Goal: Task Accomplishment & Management: Use online tool/utility

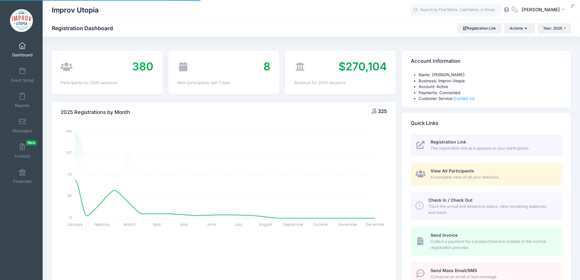
select select
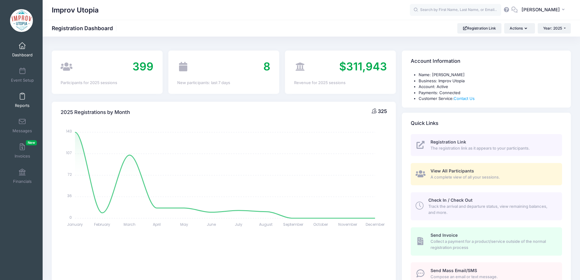
click at [21, 102] on link "Reports" at bounding box center [22, 100] width 29 height 21
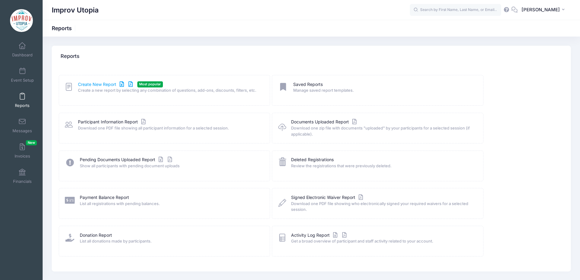
click at [95, 86] on link "Create New Report" at bounding box center [106, 84] width 57 height 6
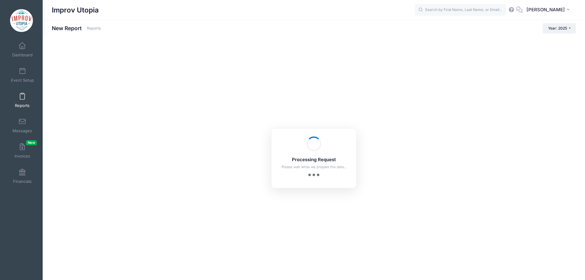
checkbox input "true"
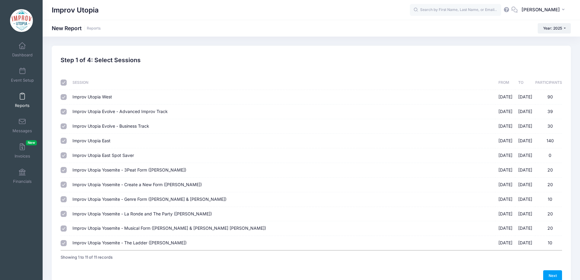
click at [62, 83] on input "checkbox" at bounding box center [64, 82] width 6 height 6
checkbox input "false"
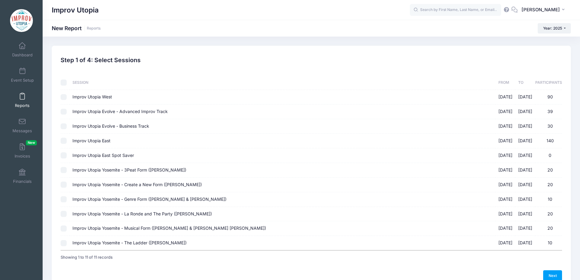
checkbox input "false"
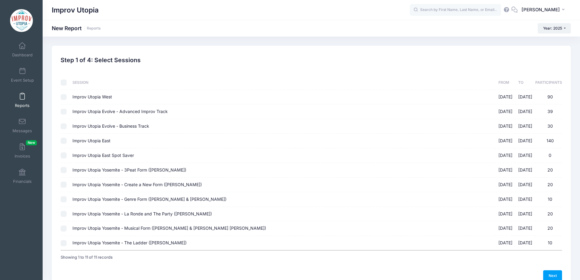
checkbox input "false"
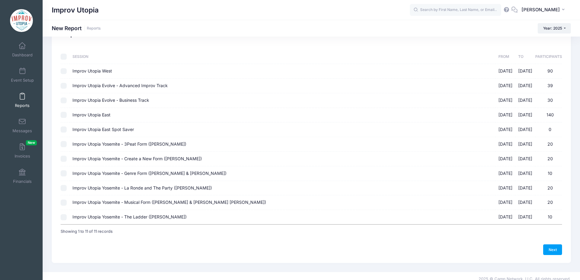
scroll to position [32, 0]
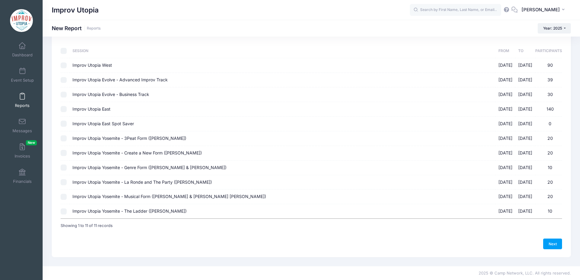
click at [62, 138] on input "Improv Utopia Yosemite - 3Peat Form (Patrick Roland) 09/26/2025 - 09/29/2025 20" at bounding box center [64, 138] width 6 height 6
checkbox input "true"
click at [65, 153] on input "Improv Utopia Yosemite - Create a New Form (Carla Cackowski) 09/26/2025 - 09/29…" at bounding box center [64, 153] width 6 height 6
checkbox input "true"
click at [65, 166] on input "Improv Utopia Yosemite - Genre Form (Nick Armstrong & Jessica Young) 09/26/2025…" at bounding box center [64, 167] width 6 height 6
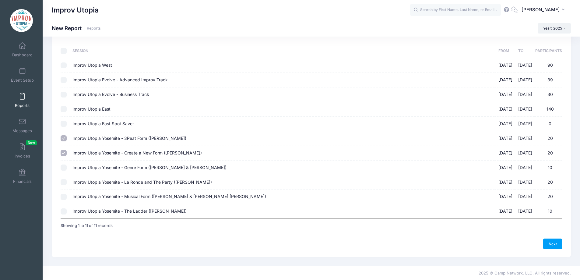
checkbox input "true"
click at [65, 181] on input "Improv Utopia Yosemite - La Ronde and The Party (Craig Cackowski) 09/26/2025 - …" at bounding box center [64, 182] width 6 height 6
checkbox input "true"
click at [64, 200] on td at bounding box center [65, 196] width 9 height 15
click at [64, 196] on input "Improv Utopia Yosemite - Musical Form (Shulie Cowen & Branson NeJame) 09/26/202…" at bounding box center [64, 197] width 6 height 6
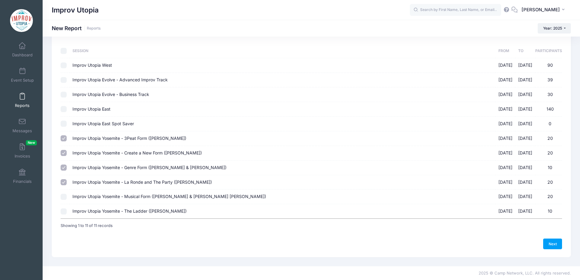
checkbox input "true"
click at [64, 210] on input "Improv Utopia Yosemite - The Ladder (Brian James O'Connell) 09/26/2025 - 09/29/…" at bounding box center [64, 211] width 6 height 6
checkbox input "true"
click at [547, 238] on link "Next" at bounding box center [552, 243] width 19 height 10
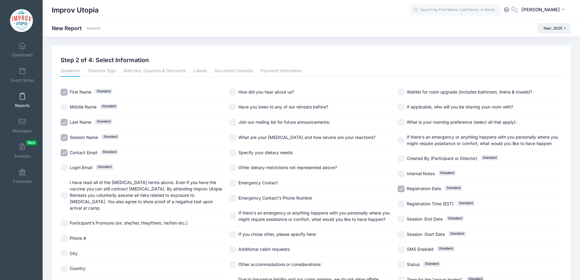
click at [66, 137] on input "Session Name Standard" at bounding box center [64, 137] width 7 height 7
checkbox input "false"
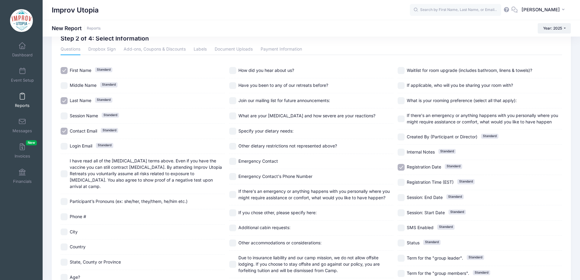
scroll to position [21, 0]
click at [401, 100] on input "What is your rooming preference (select all that apply):" at bounding box center [401, 101] width 7 height 7
checkbox input "true"
click at [400, 87] on input "If applicable, who will you be sharing your room with?" at bounding box center [401, 86] width 7 height 7
checkbox input "true"
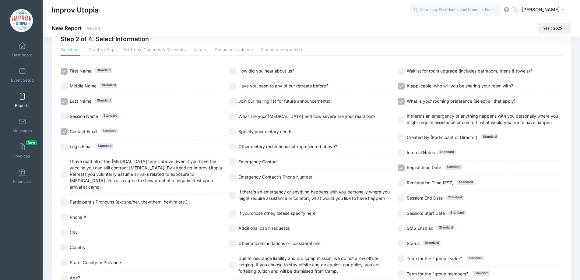
click at [402, 71] on input "Waitlist for room upgrade (includes bathroom, linens & towels)?" at bounding box center [401, 71] width 7 height 7
checkbox input "true"
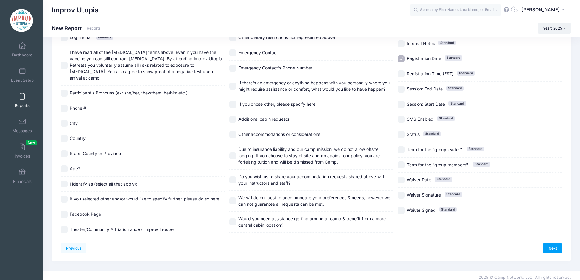
click at [235, 221] on input "Would you need assistance getting around at camp & benefit from a more central …" at bounding box center [232, 221] width 7 height 7
checkbox input "true"
click at [233, 180] on input "Do you wish us to share your accommodation requests shared above with your inst…" at bounding box center [232, 179] width 7 height 7
checkbox input "true"
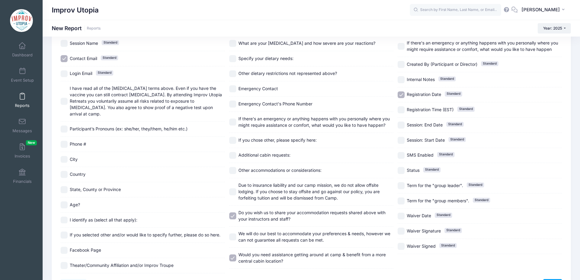
scroll to position [99, 0]
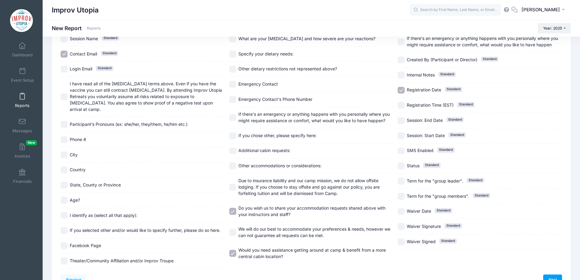
click at [232, 136] on input "If you chose other, please specify here:" at bounding box center [232, 135] width 7 height 7
click at [231, 136] on input "If you chose other, please specify here:" at bounding box center [232, 135] width 7 height 7
click at [232, 135] on input "If you chose other, please specify here:" at bounding box center [232, 135] width 7 height 7
checkbox input "true"
click at [234, 154] on input "Additional cabin requests:" at bounding box center [232, 150] width 7 height 7
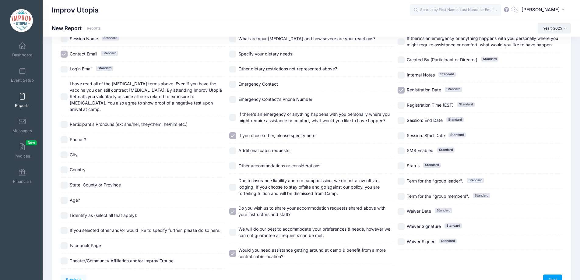
checkbox input "true"
click at [234, 166] on input "Other accommodations or considerations:" at bounding box center [232, 165] width 7 height 7
checkbox input "true"
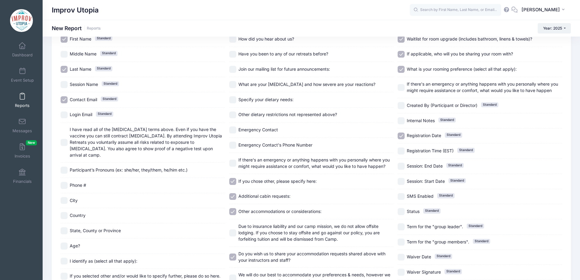
scroll to position [53, 0]
click at [402, 134] on input "Registration Date Standard" at bounding box center [401, 136] width 7 height 7
checkbox input "false"
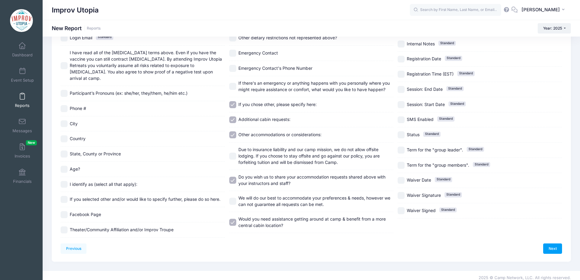
scroll to position [130, 0]
click at [553, 243] on link "Next" at bounding box center [552, 248] width 19 height 10
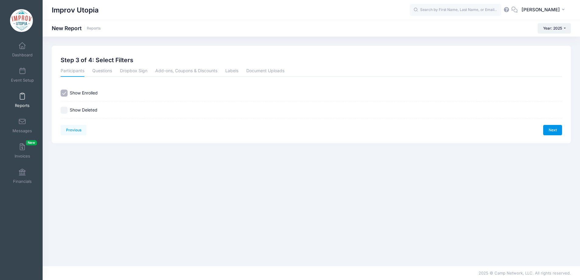
scroll to position [0, 0]
click at [552, 133] on link "Next" at bounding box center [557, 130] width 19 height 10
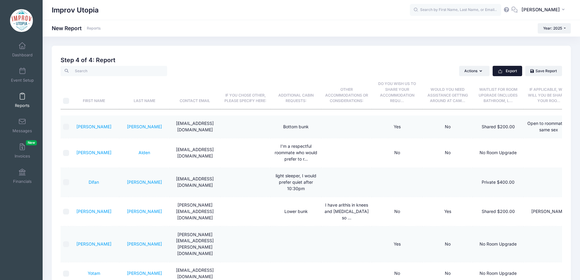
click at [517, 73] on button "Export" at bounding box center [508, 71] width 30 height 10
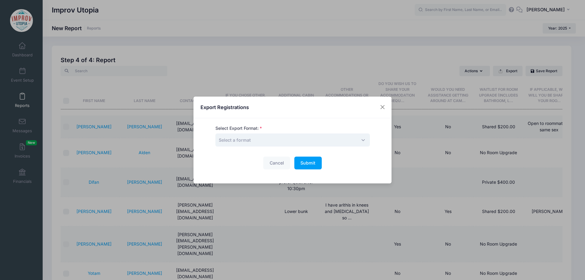
click at [311, 142] on span "Select a format" at bounding box center [292, 139] width 154 height 13
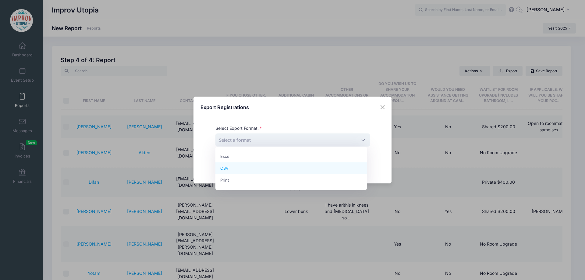
select select "csv"
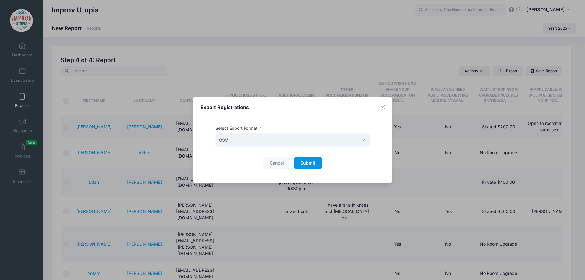
click at [306, 163] on span "Submit" at bounding box center [307, 162] width 15 height 5
